Goal: Information Seeking & Learning: Learn about a topic

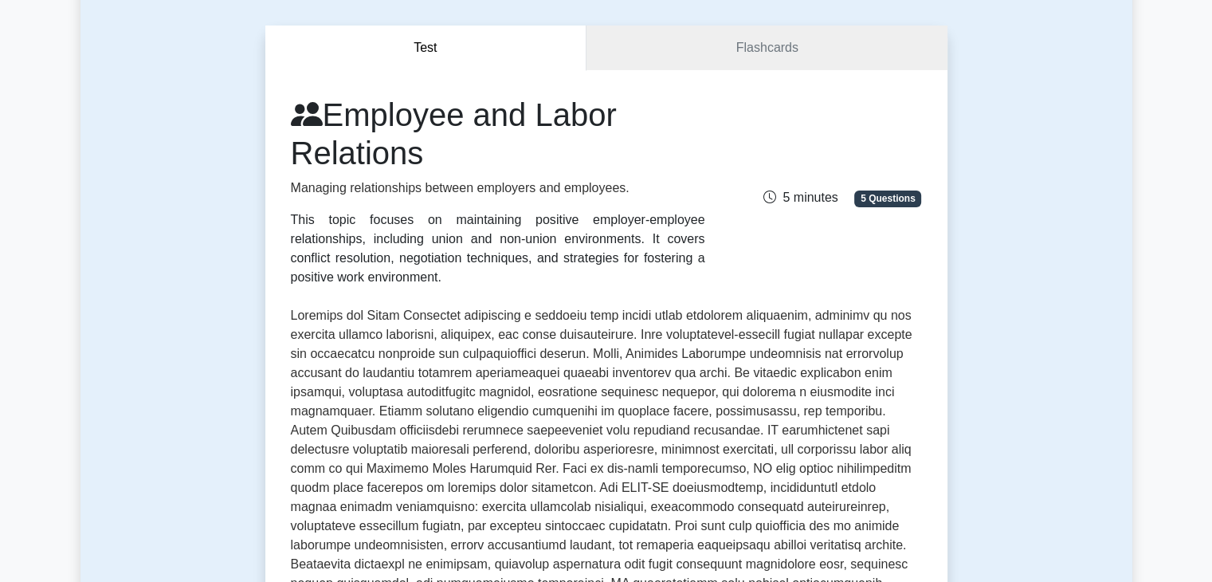
click at [373, 294] on div "Employee and Labor Relations Managing relationships between employers and emplo…" at bounding box center [606, 542] width 631 height 893
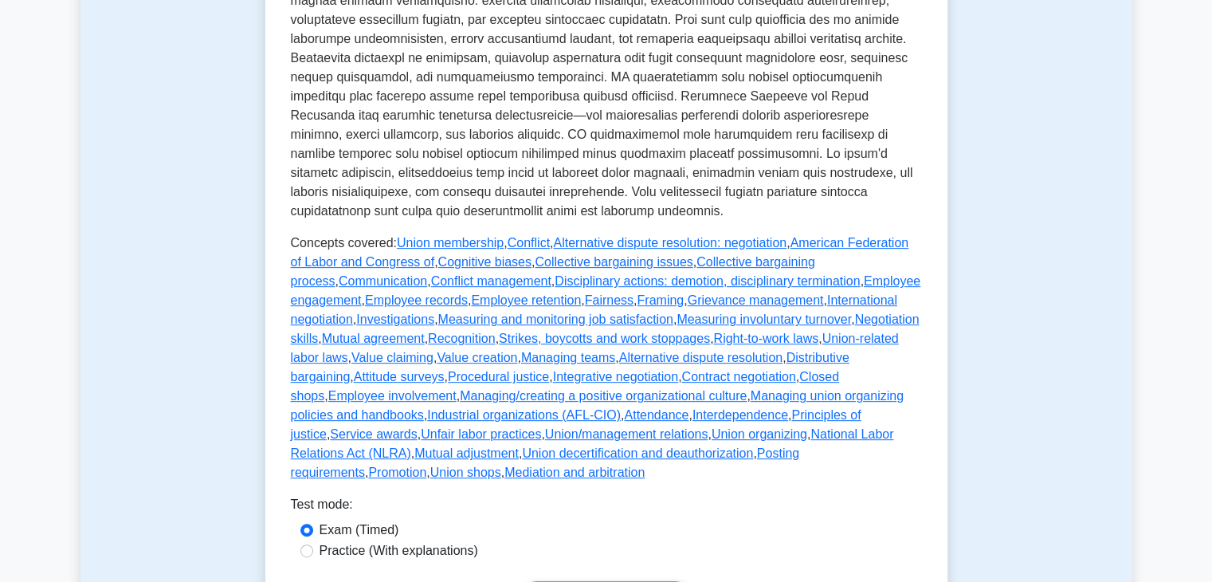
scroll to position [628, 0]
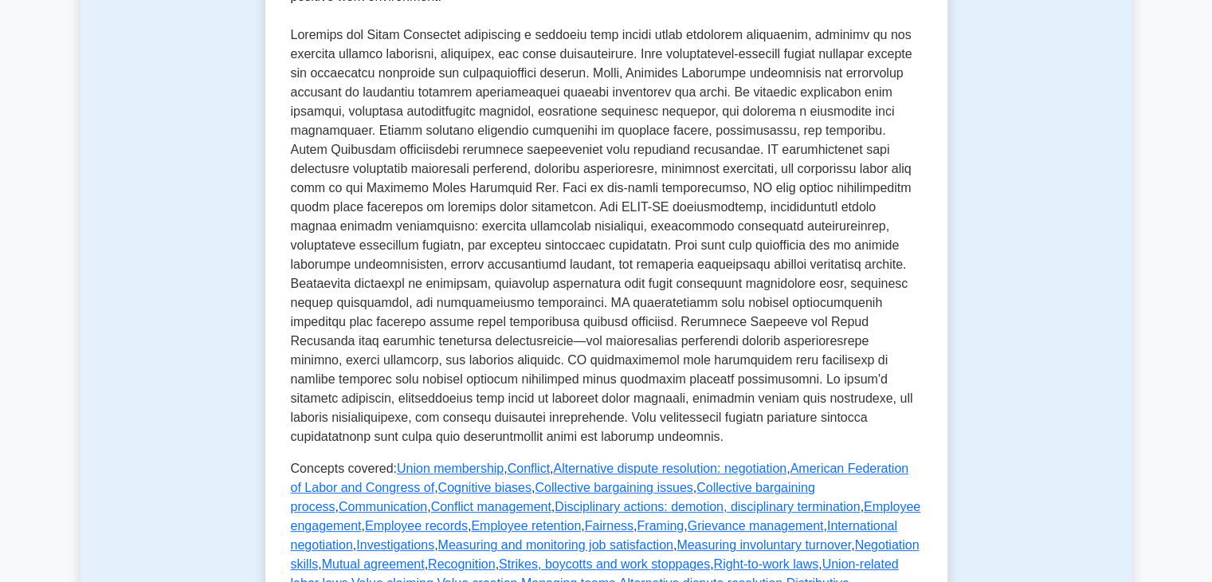
scroll to position [414, 0]
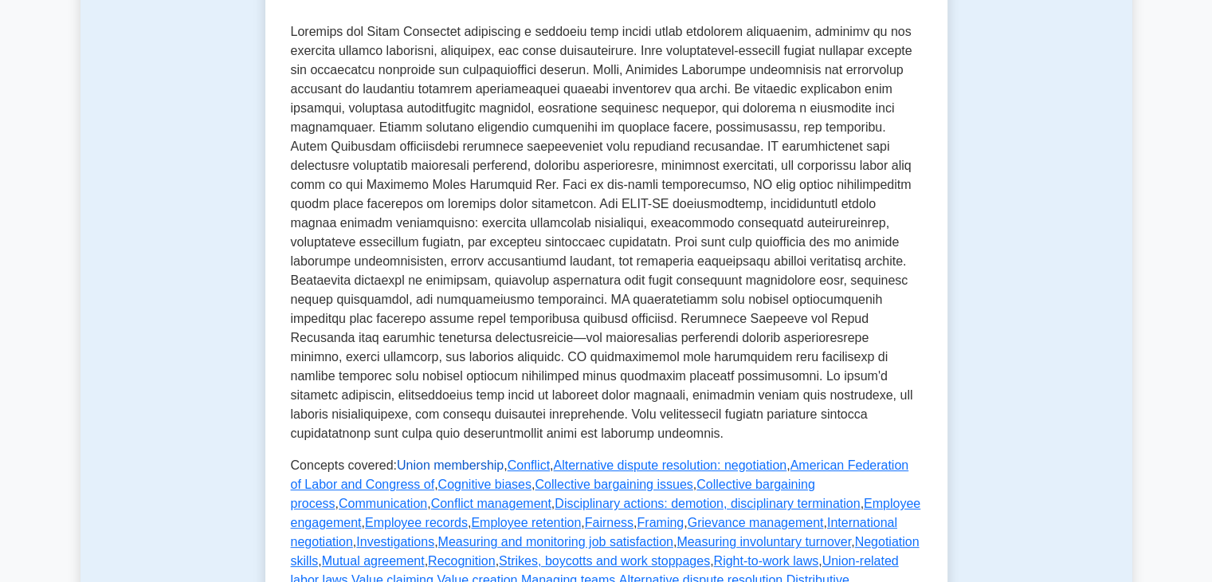
click at [472, 470] on link "Union membership" at bounding box center [450, 465] width 107 height 14
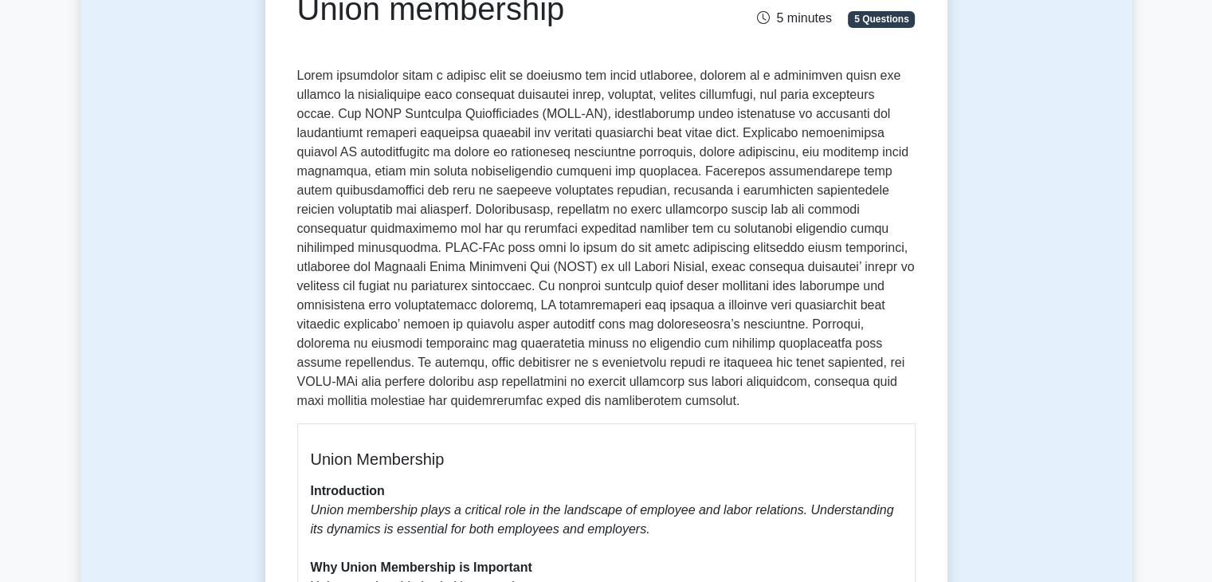
scroll to position [201, 0]
